Goal: Information Seeking & Learning: Learn about a topic

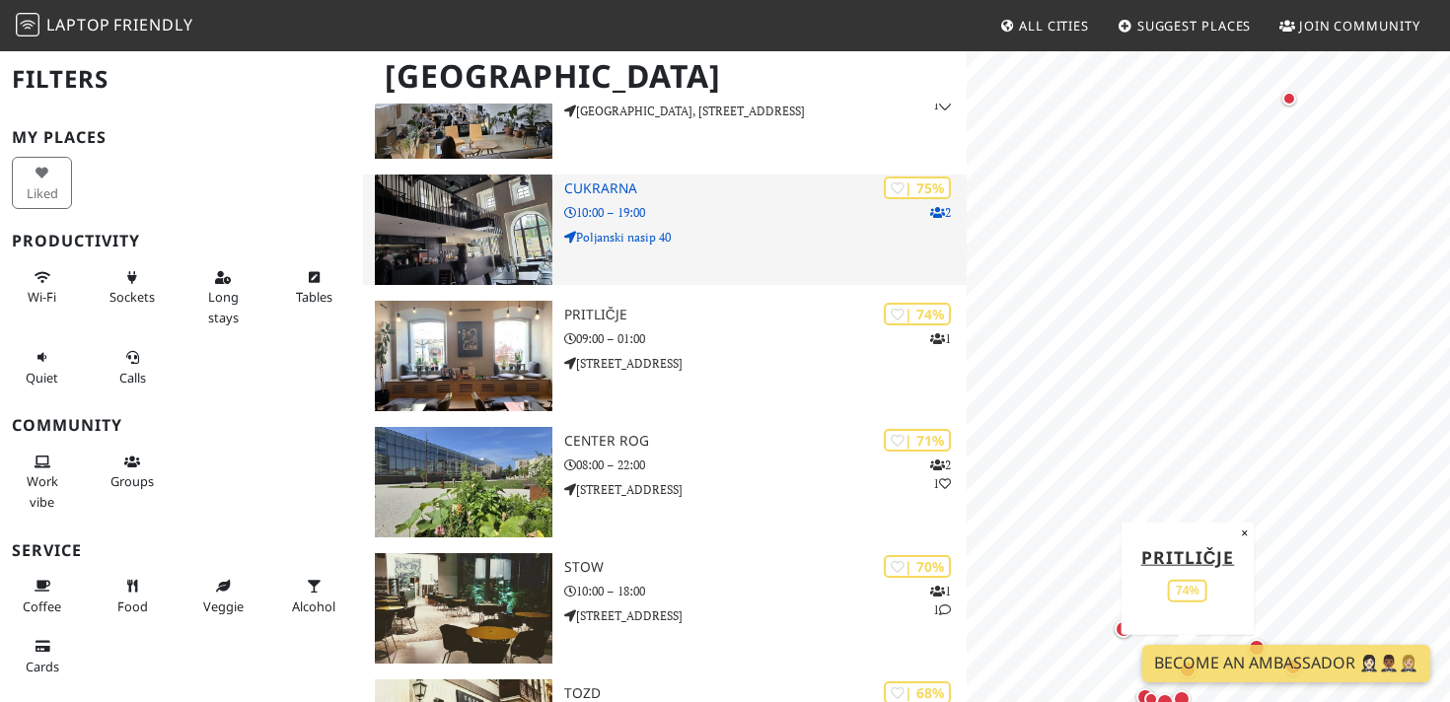
scroll to position [370, 0]
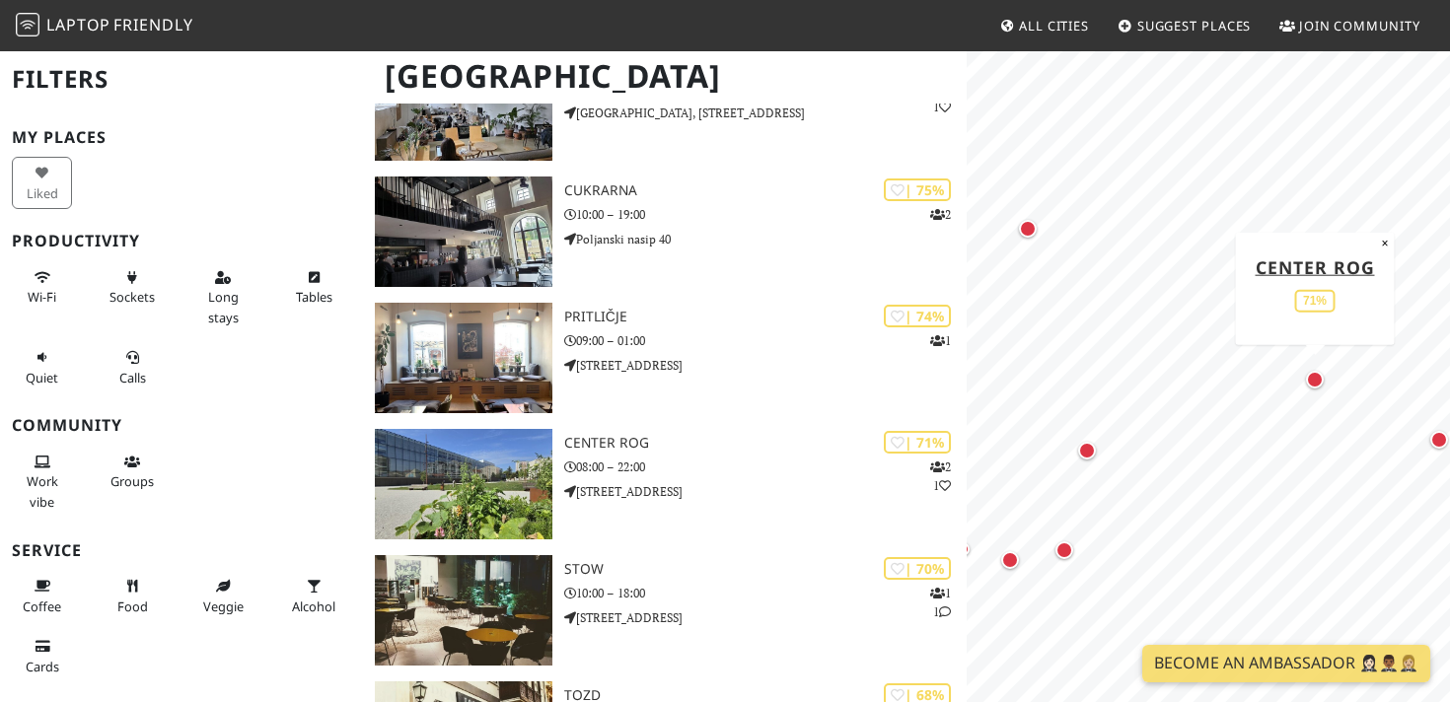
click at [1311, 380] on div "Map marker" at bounding box center [1315, 380] width 18 height 18
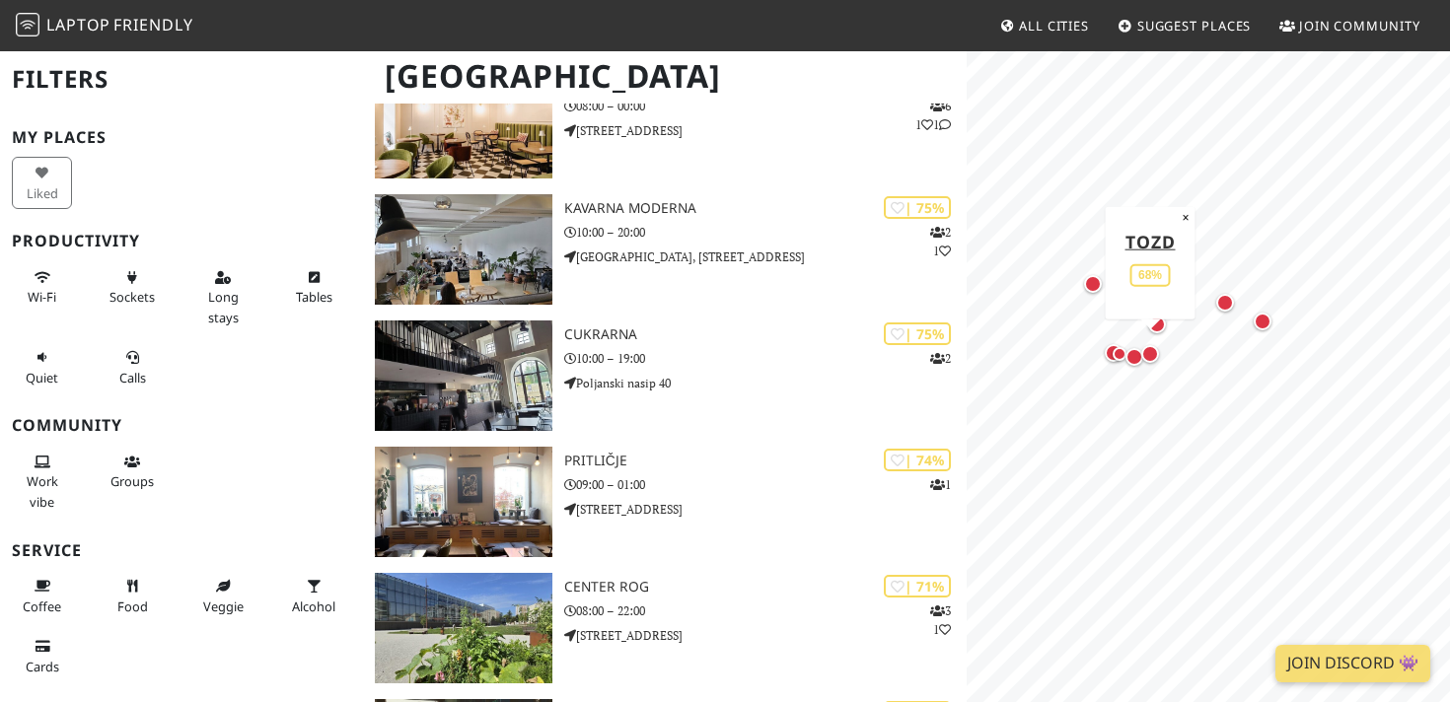
scroll to position [109, 0]
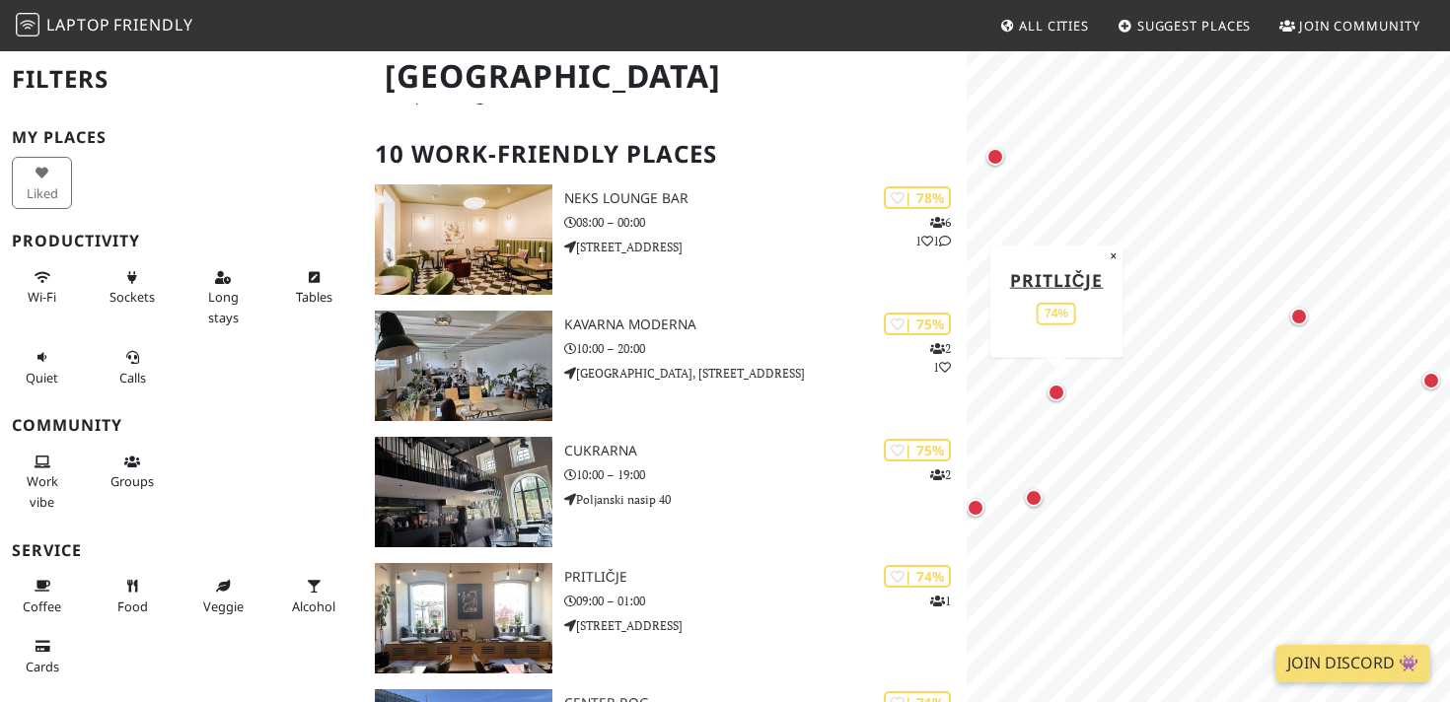
click at [1054, 390] on div "Map marker" at bounding box center [1056, 393] width 18 height 18
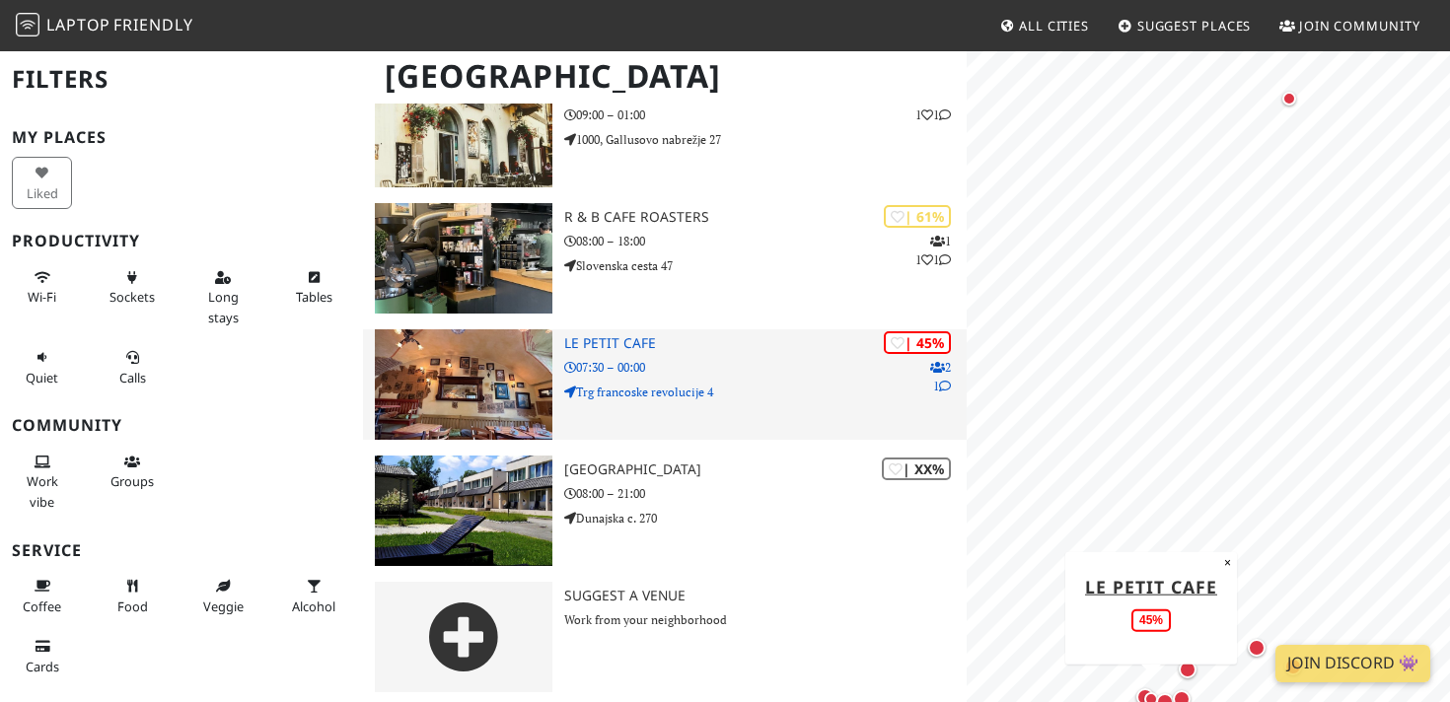
scroll to position [979, 0]
